Goal: Task Accomplishment & Management: Use online tool/utility

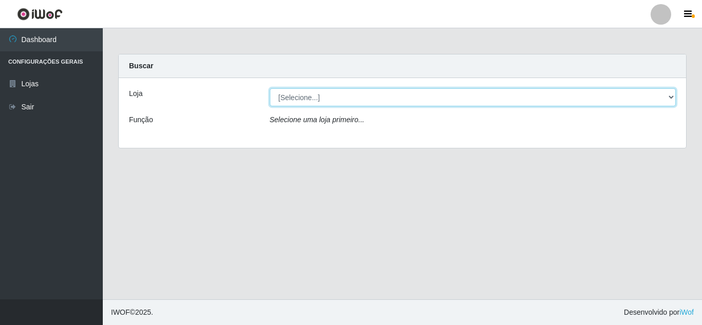
click at [309, 97] on select "[Selecione...] Rede Compras Supermercados - LOJA 5" at bounding box center [473, 97] width 406 height 18
select select "397"
click at [270, 88] on select "[Selecione...] Rede Compras Supermercados - LOJA 5" at bounding box center [473, 97] width 406 height 18
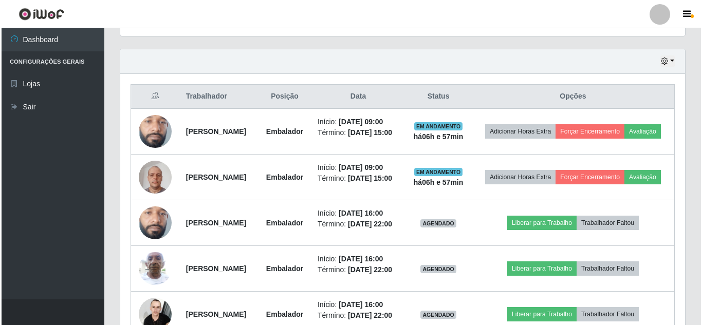
scroll to position [360, 0]
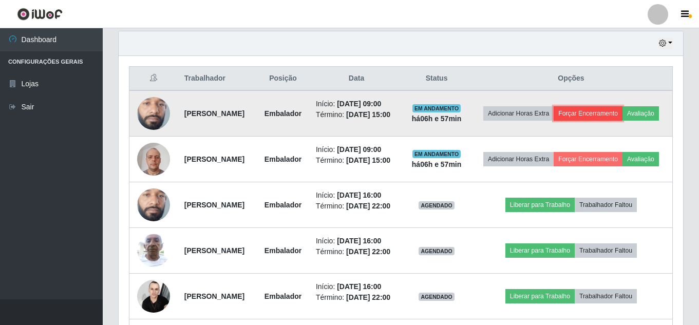
click at [622, 108] on button "Forçar Encerramento" at bounding box center [588, 113] width 69 height 14
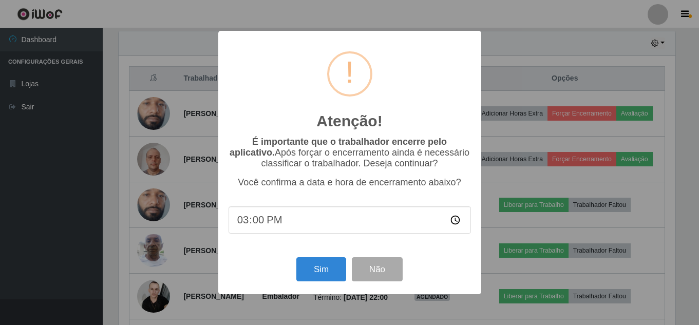
scroll to position [213, 559]
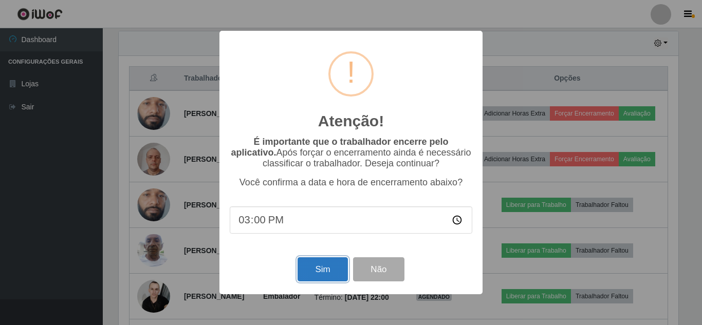
click at [331, 265] on button "Sim" at bounding box center [322, 269] width 50 height 24
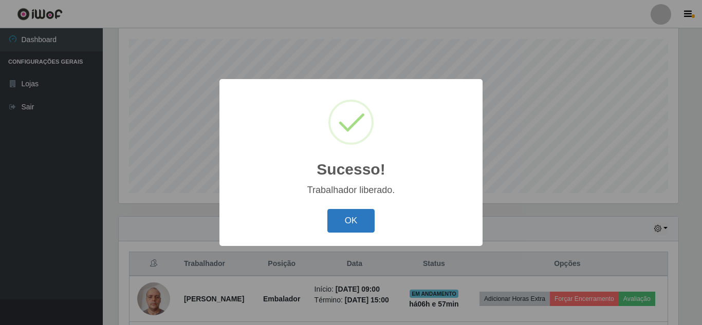
click at [362, 219] on button "OK" at bounding box center [351, 221] width 48 height 24
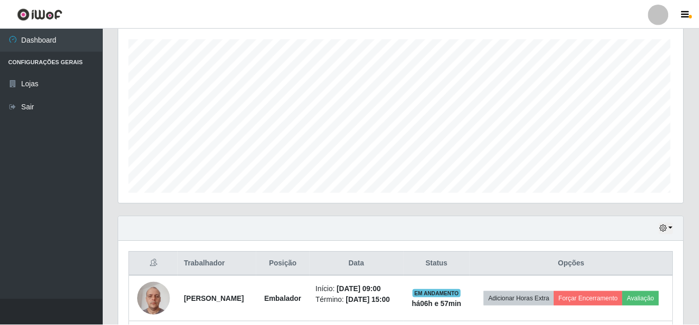
scroll to position [213, 564]
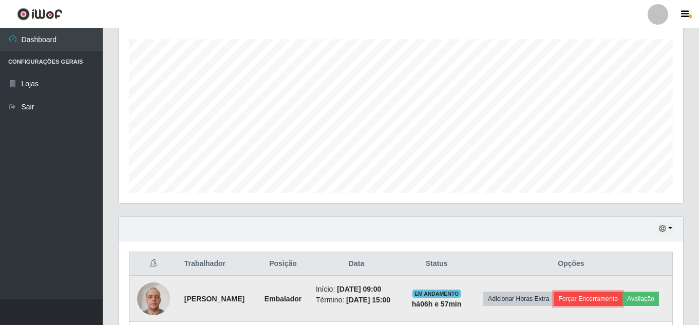
click at [622, 294] on button "Forçar Encerramento" at bounding box center [588, 299] width 69 height 14
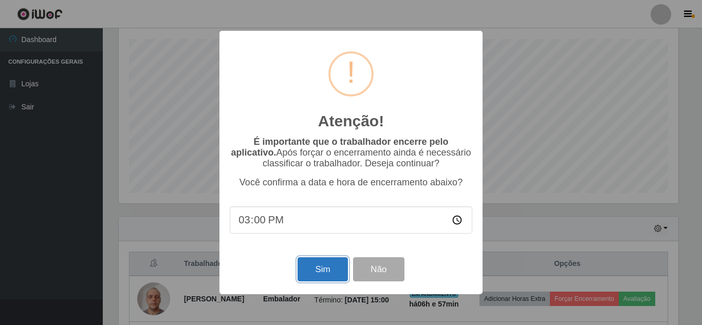
click at [309, 275] on button "Sim" at bounding box center [322, 269] width 50 height 24
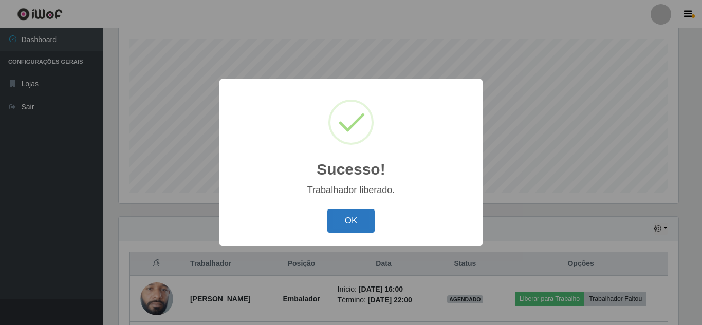
click at [365, 212] on button "OK" at bounding box center [351, 221] width 48 height 24
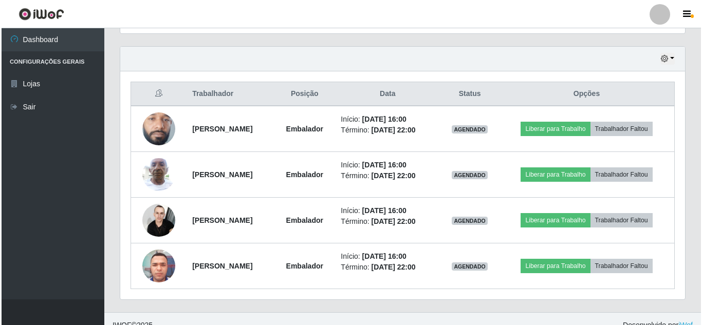
scroll to position [357, 0]
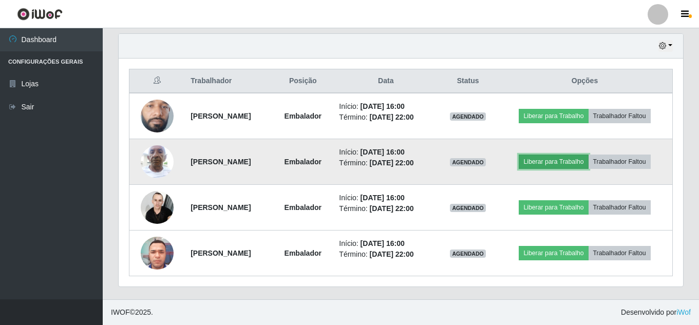
click at [558, 158] on button "Liberar para Trabalho" at bounding box center [553, 162] width 69 height 14
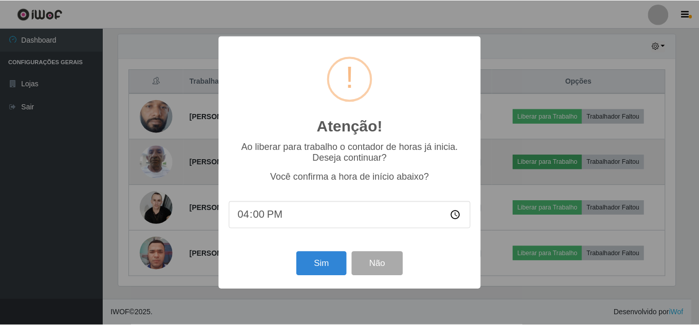
scroll to position [213, 559]
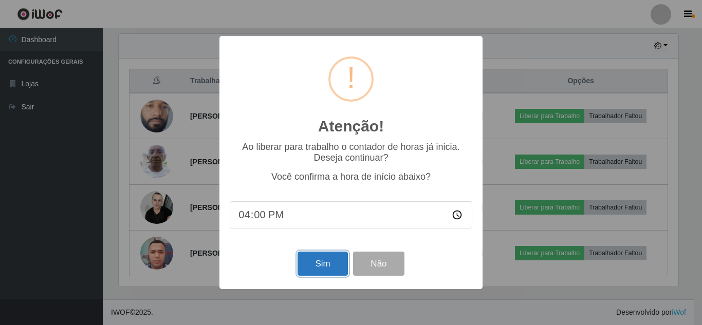
click at [329, 260] on button "Sim" at bounding box center [322, 264] width 50 height 24
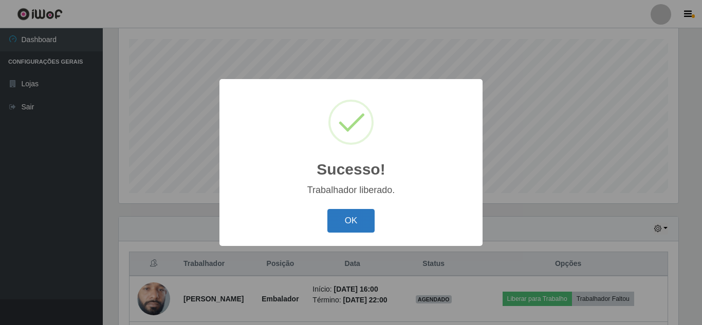
click at [338, 218] on button "OK" at bounding box center [351, 221] width 48 height 24
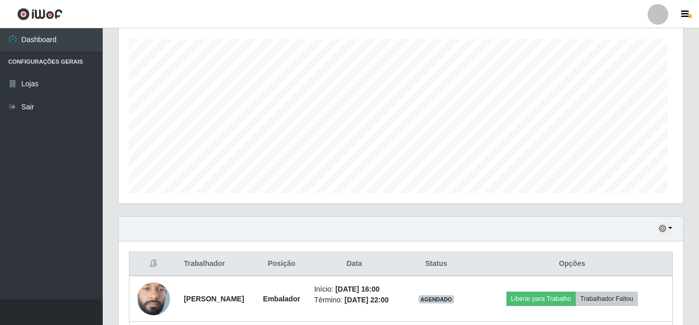
scroll to position [0, 0]
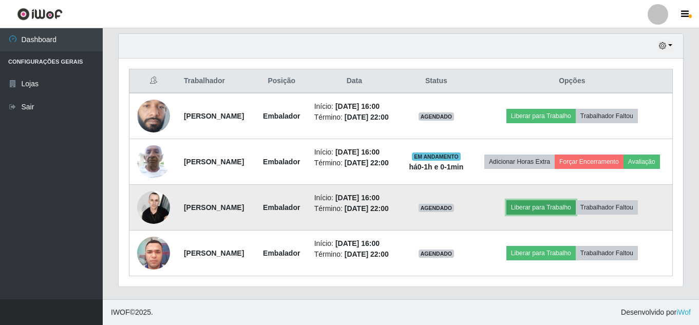
click at [576, 202] on button "Liberar para Trabalho" at bounding box center [540, 207] width 69 height 14
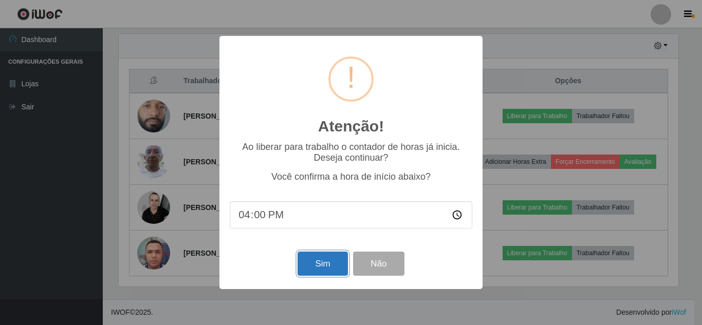
click at [323, 261] on button "Sim" at bounding box center [322, 264] width 50 height 24
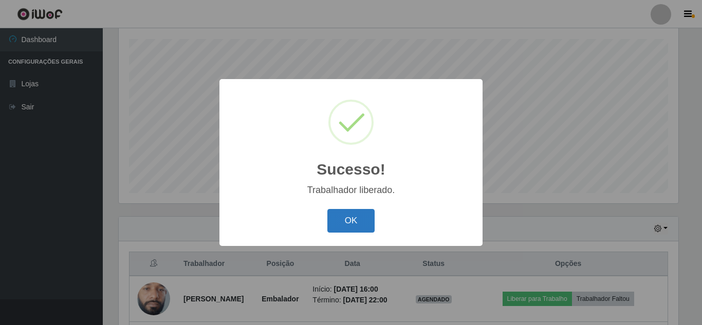
click at [356, 218] on button "OK" at bounding box center [351, 221] width 48 height 24
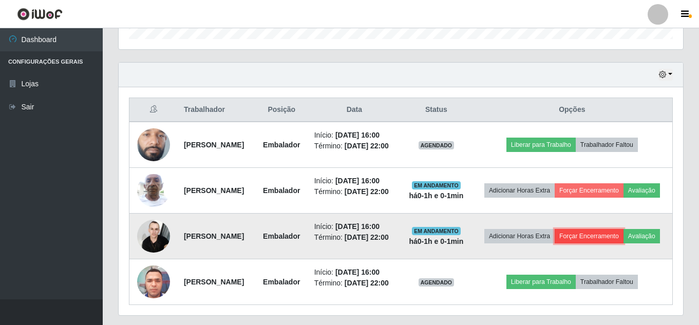
click at [624, 242] on button "Forçar Encerramento" at bounding box center [589, 236] width 69 height 14
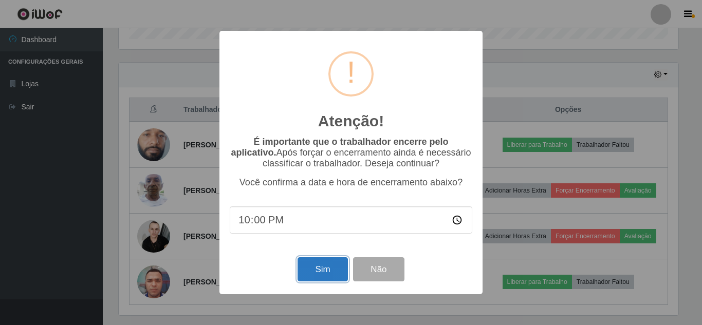
click at [322, 270] on button "Sim" at bounding box center [322, 269] width 50 height 24
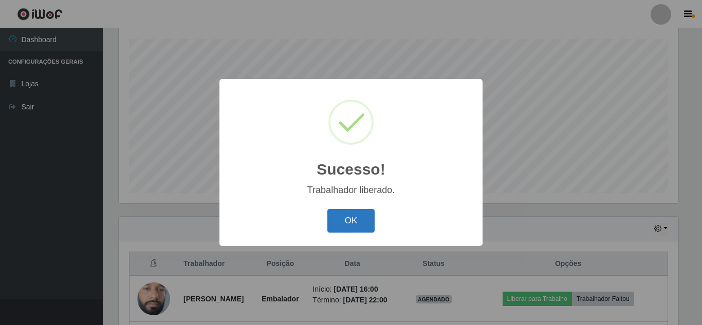
click at [363, 211] on button "OK" at bounding box center [351, 221] width 48 height 24
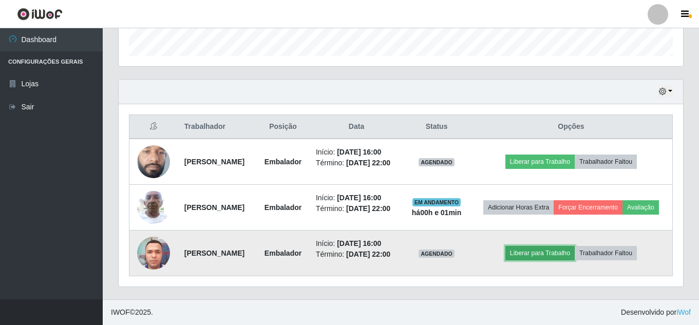
click at [559, 257] on button "Liberar para Trabalho" at bounding box center [539, 253] width 69 height 14
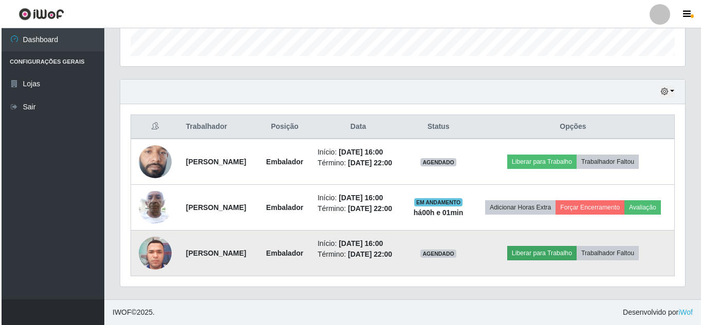
scroll to position [213, 559]
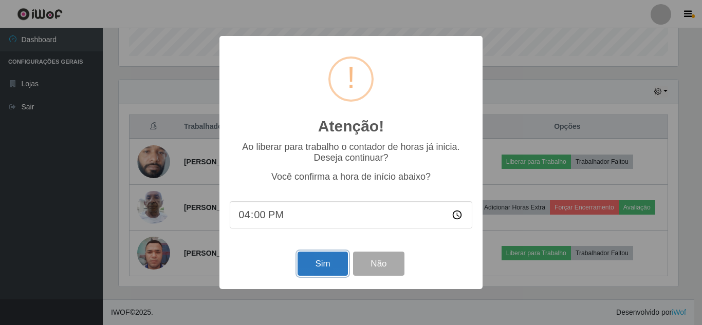
click at [326, 263] on button "Sim" at bounding box center [322, 264] width 50 height 24
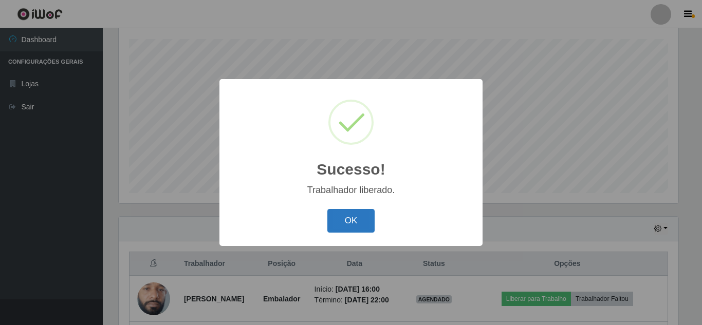
click at [361, 216] on button "OK" at bounding box center [351, 221] width 48 height 24
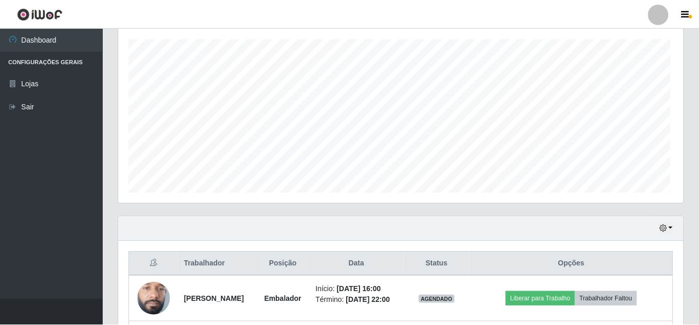
scroll to position [213, 564]
